Goal: Task Accomplishment & Management: Use online tool/utility

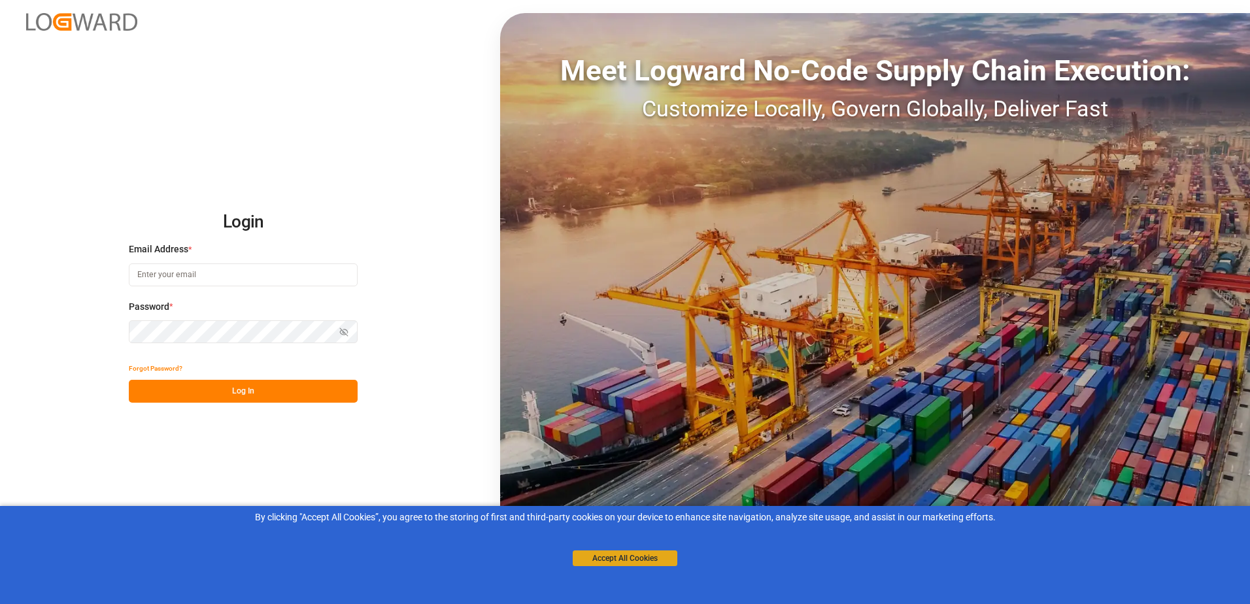
type input "[PERSON_NAME][EMAIL_ADDRESS][PERSON_NAME][DOMAIN_NAME]"
click at [615, 560] on button "Accept All Cookies" at bounding box center [625, 559] width 105 height 16
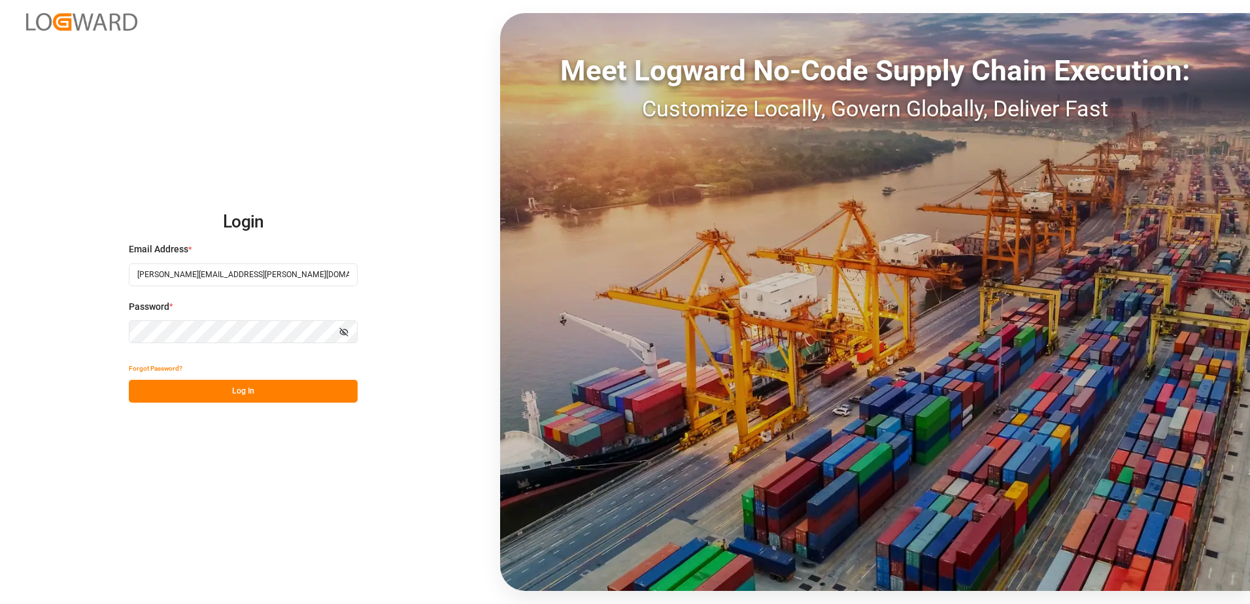
click at [244, 399] on button "Log In" at bounding box center [243, 391] width 229 height 23
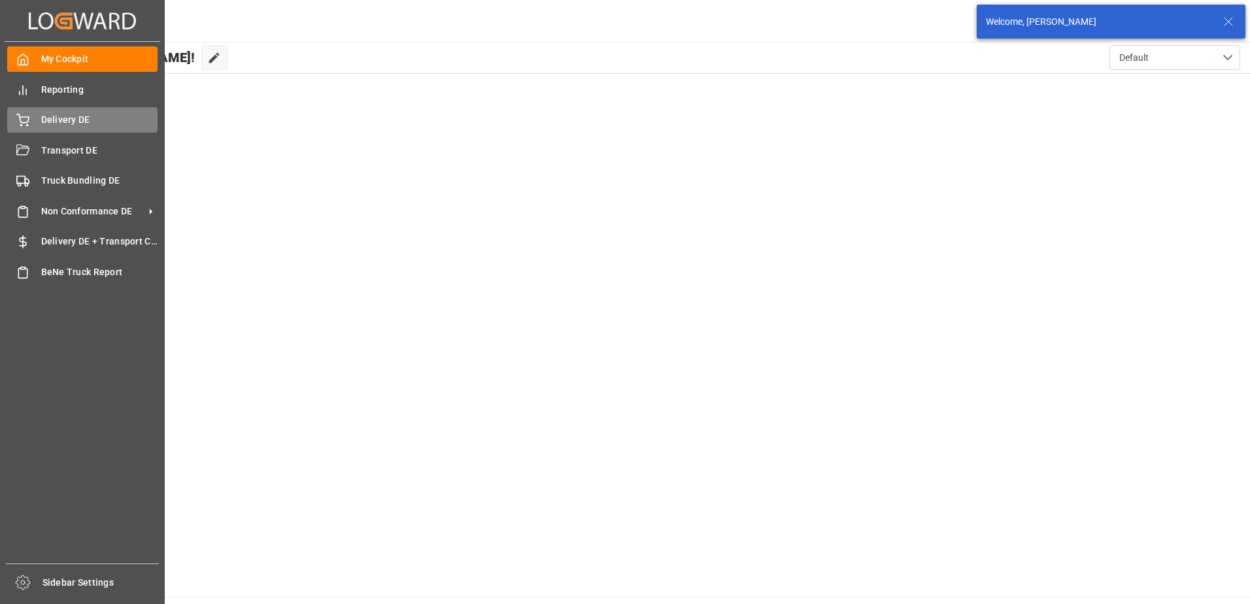
click at [26, 116] on icon at bounding box center [22, 120] width 13 height 13
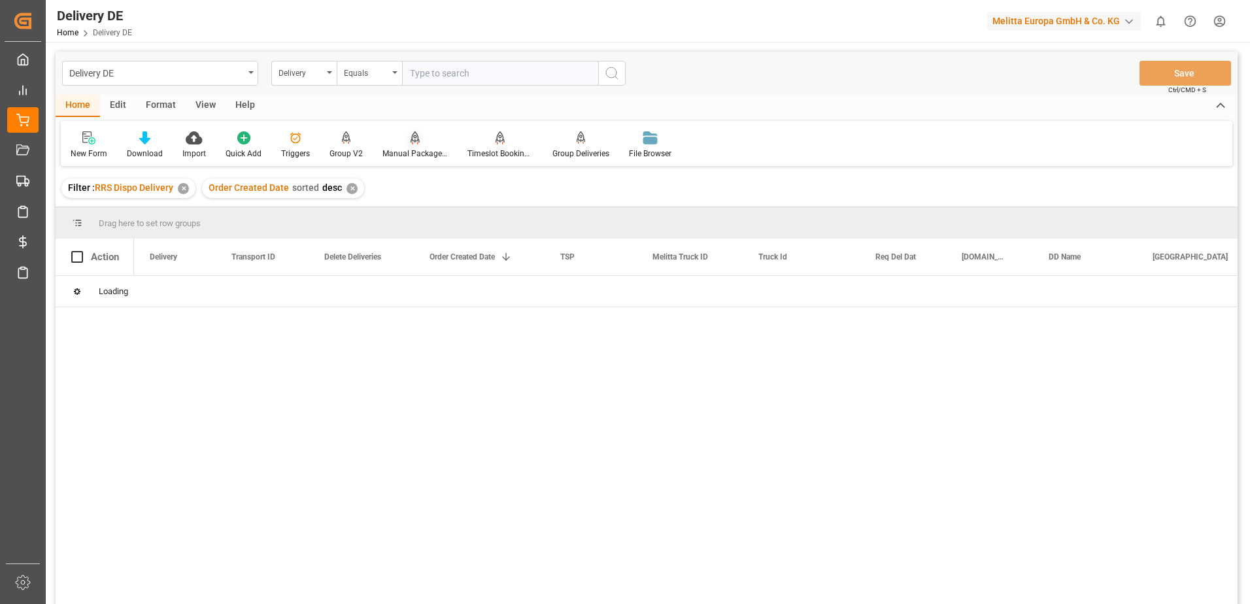
click at [415, 154] on div "Manual Package TypeDetermination" at bounding box center [415, 154] width 65 height 12
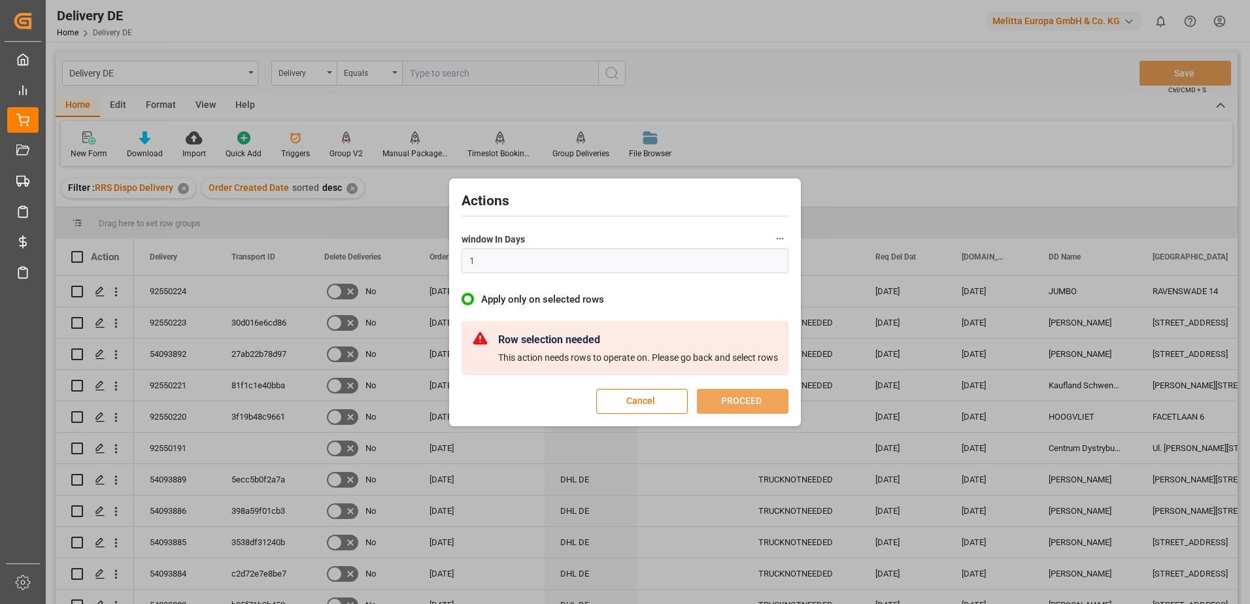
click at [642, 408] on button "Cancel" at bounding box center [642, 401] width 92 height 25
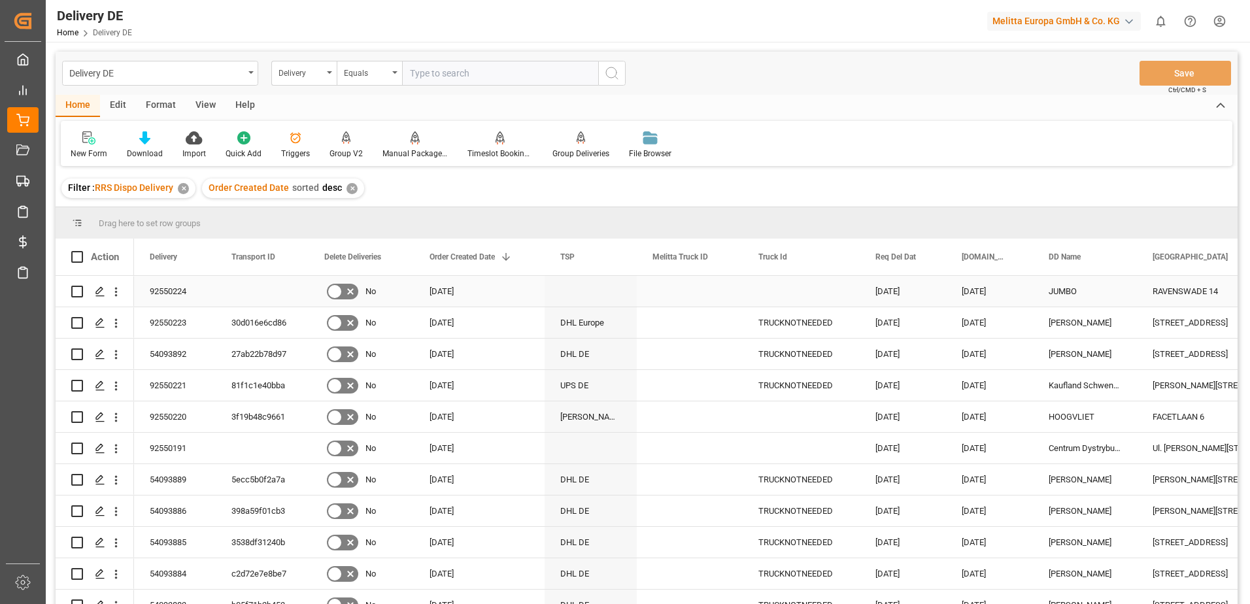
click at [81, 295] on input "Press Space to toggle row selection (unchecked)" at bounding box center [77, 292] width 12 height 12
checkbox input "true"
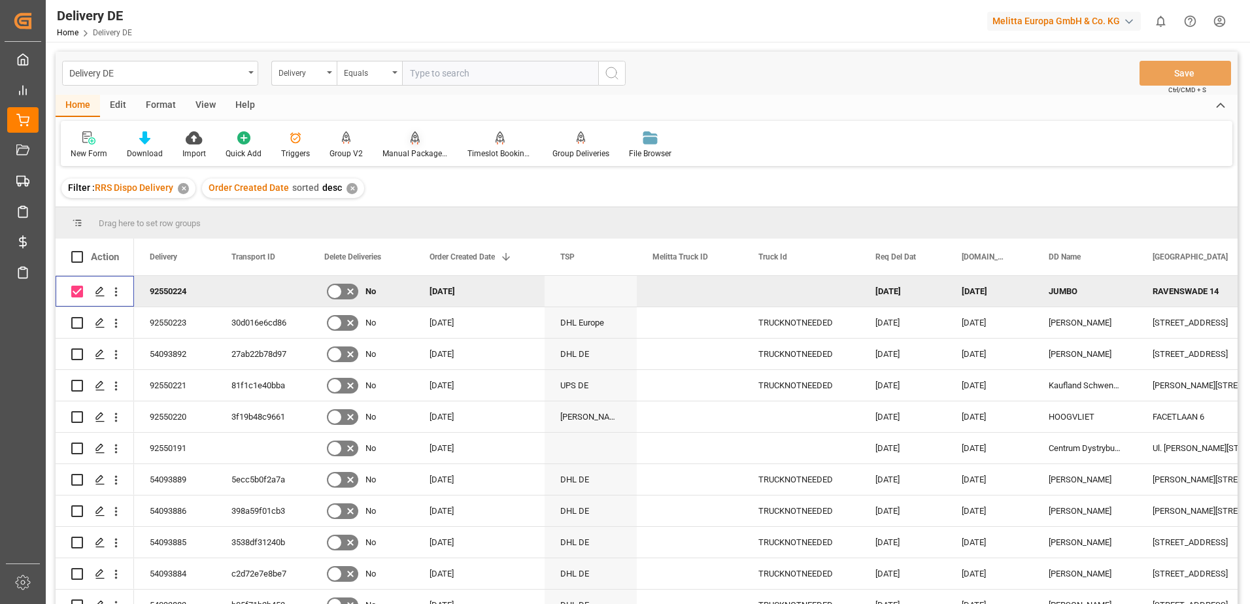
click at [409, 152] on div "Manual Package TypeDetermination" at bounding box center [415, 154] width 65 height 12
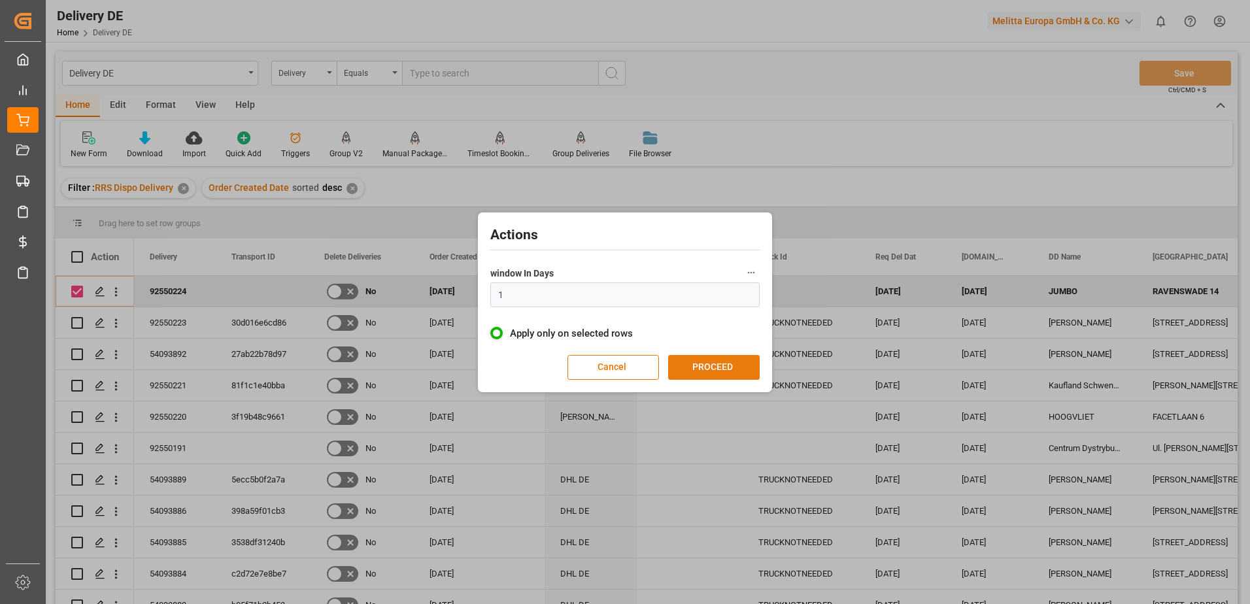
click at [702, 364] on button "PROCEED" at bounding box center [714, 367] width 92 height 25
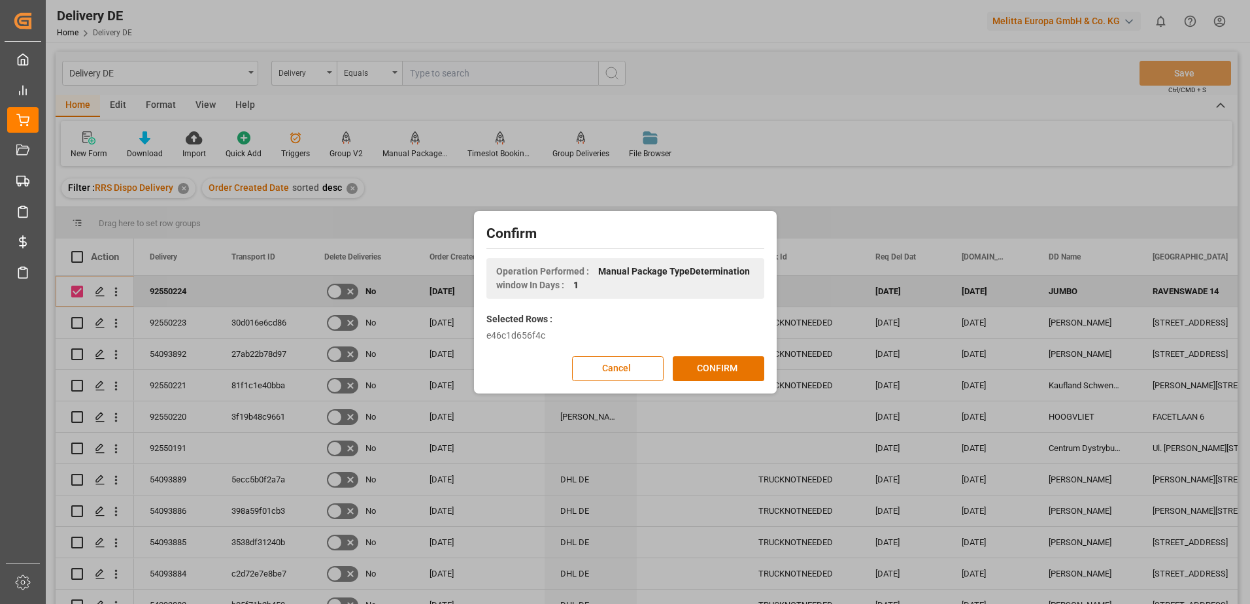
click at [702, 364] on button "CONFIRM" at bounding box center [719, 368] width 92 height 25
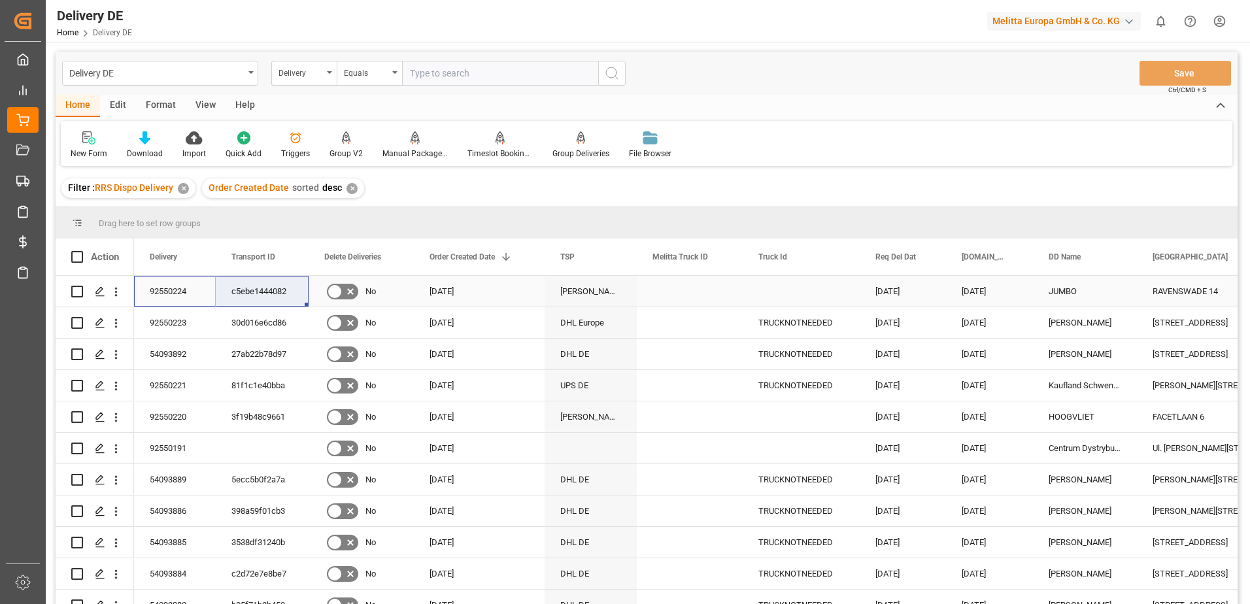
drag, startPoint x: 167, startPoint y: 288, endPoint x: 272, endPoint y: 288, distance: 104.6
